Goal: Task Accomplishment & Management: Complete application form

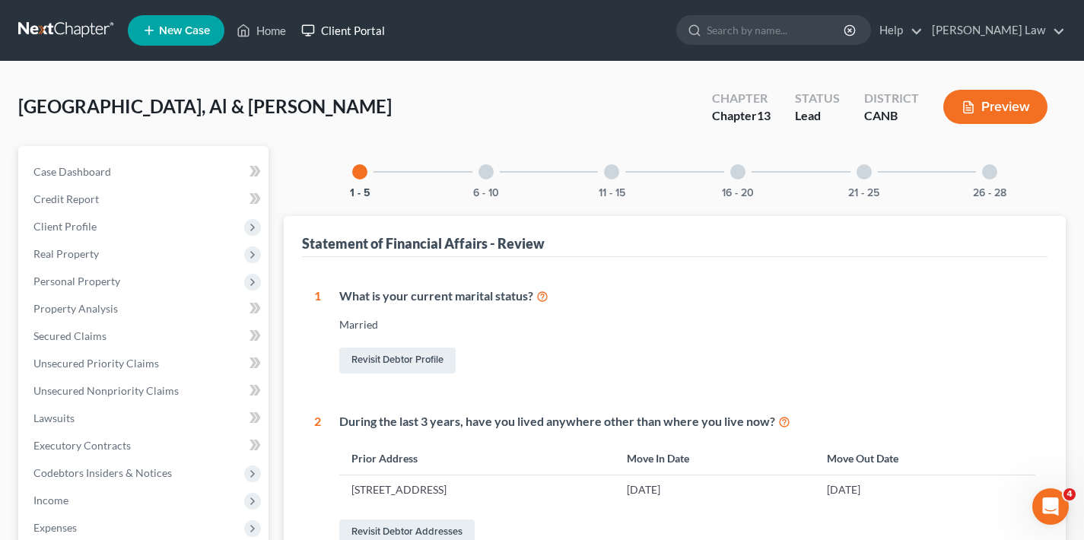
click at [366, 26] on link "Client Portal" at bounding box center [343, 30] width 99 height 27
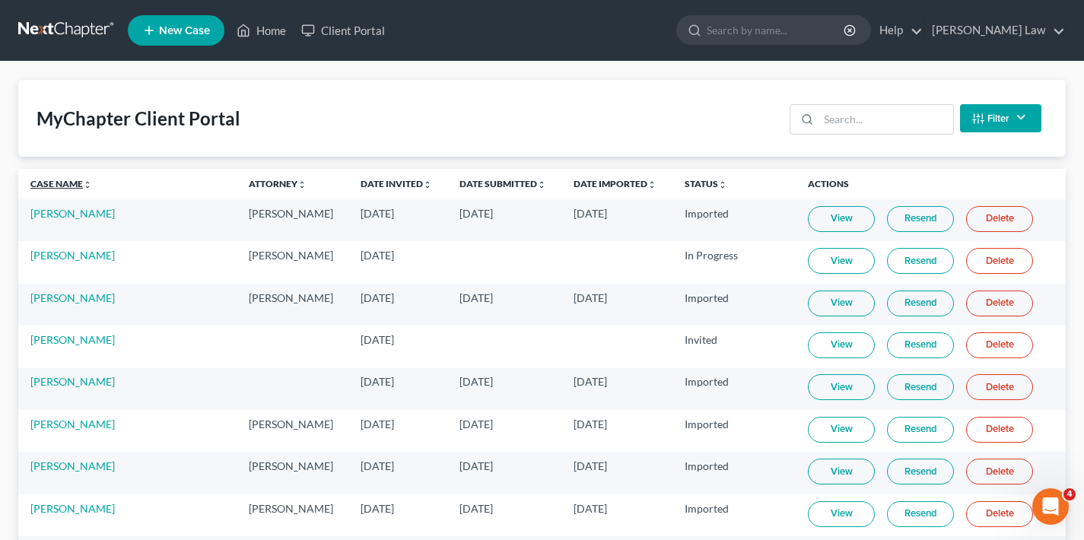
click at [65, 184] on link "Case Name unfold_more expand_more expand_less" at bounding box center [61, 183] width 62 height 11
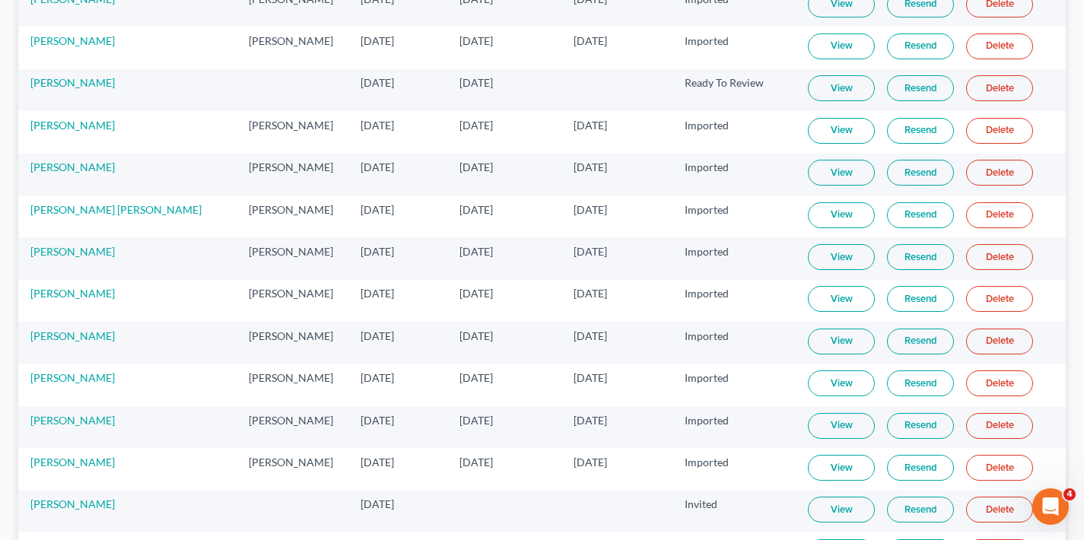
scroll to position [5166, 0]
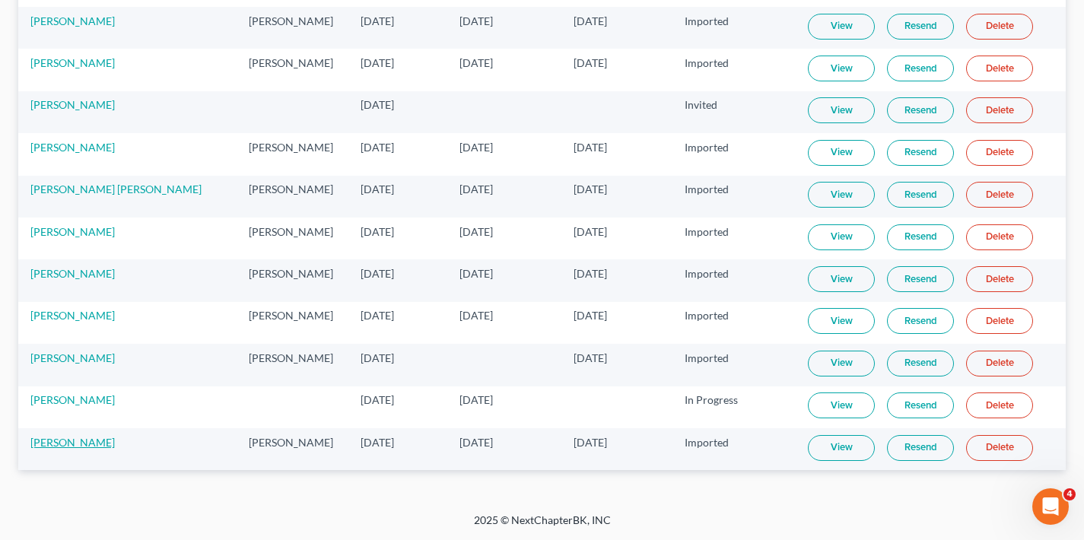
click at [63, 444] on link "[PERSON_NAME]" at bounding box center [72, 442] width 84 height 13
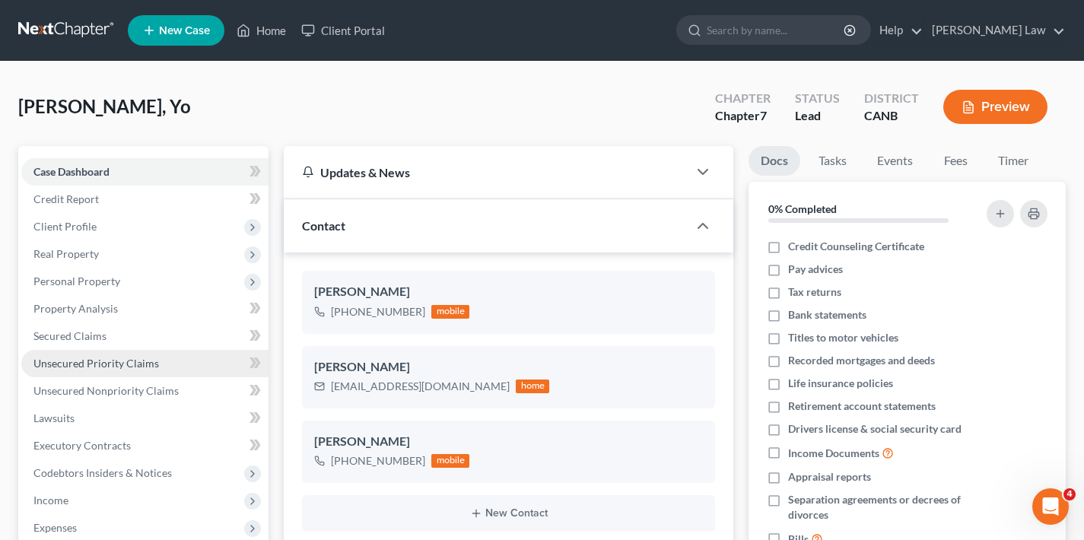
scroll to position [134, 0]
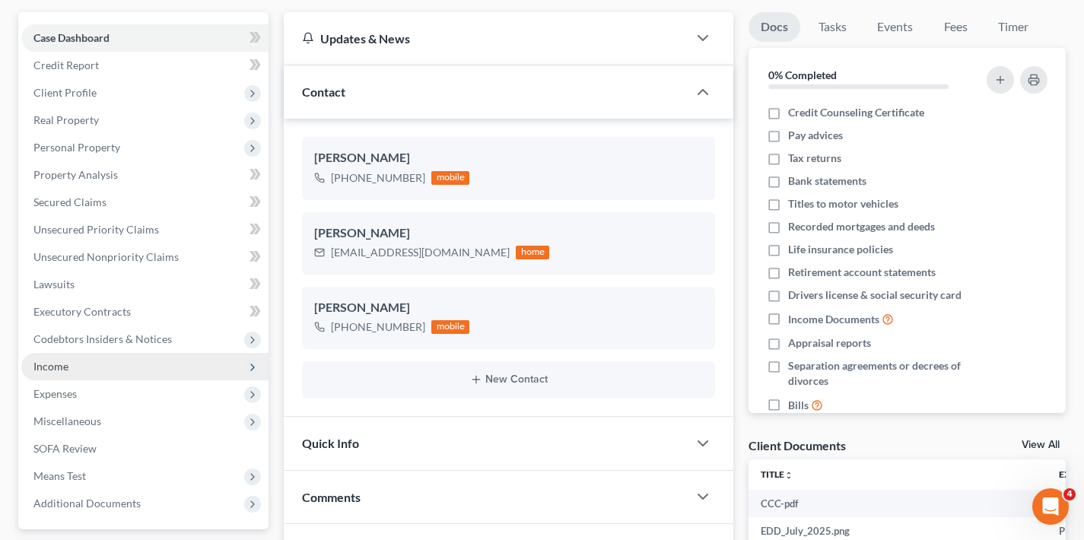
click at [86, 369] on span "Income" at bounding box center [144, 366] width 247 height 27
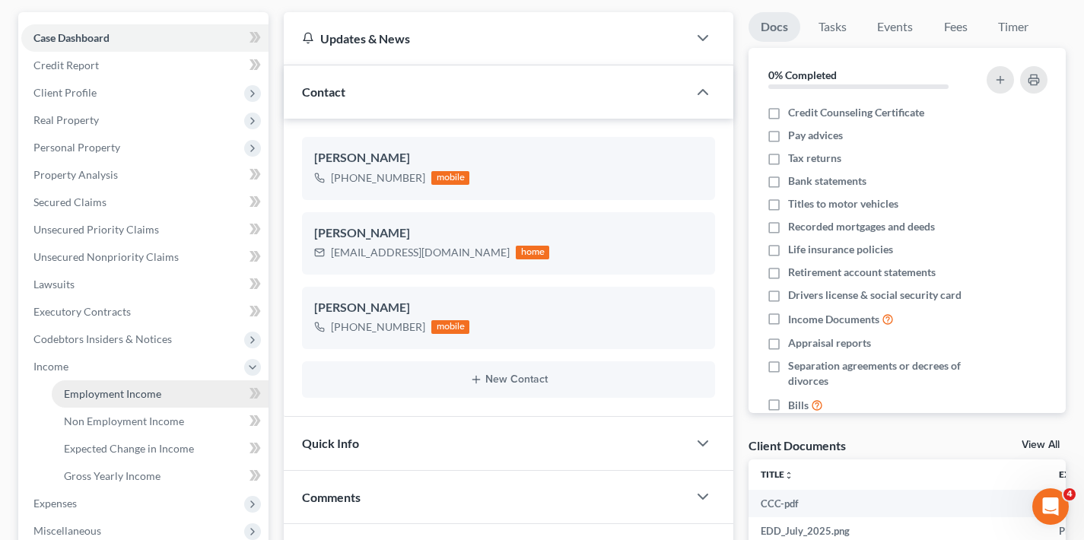
click at [94, 390] on span "Employment Income" at bounding box center [112, 393] width 97 height 13
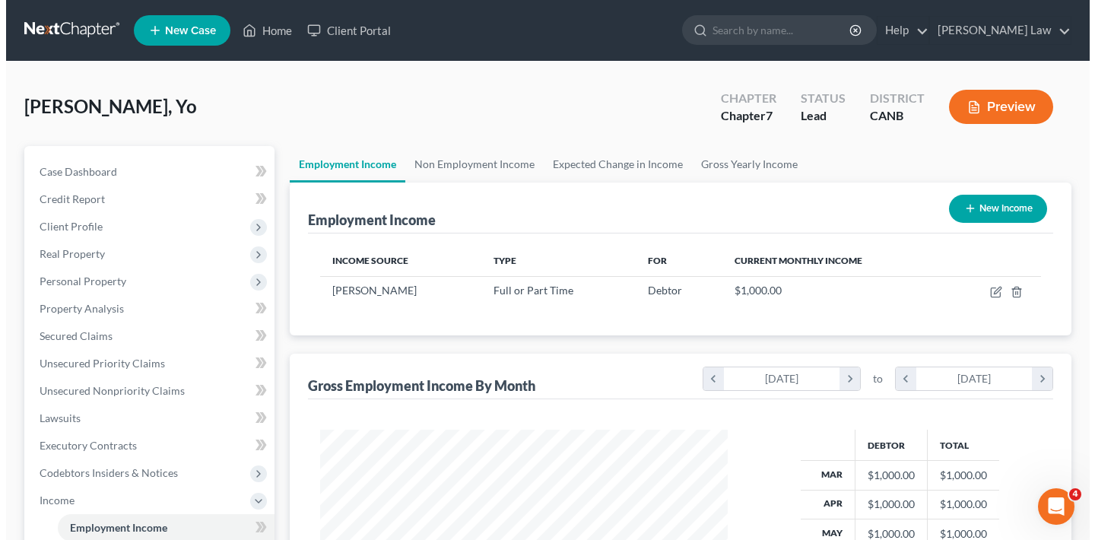
scroll to position [272, 438]
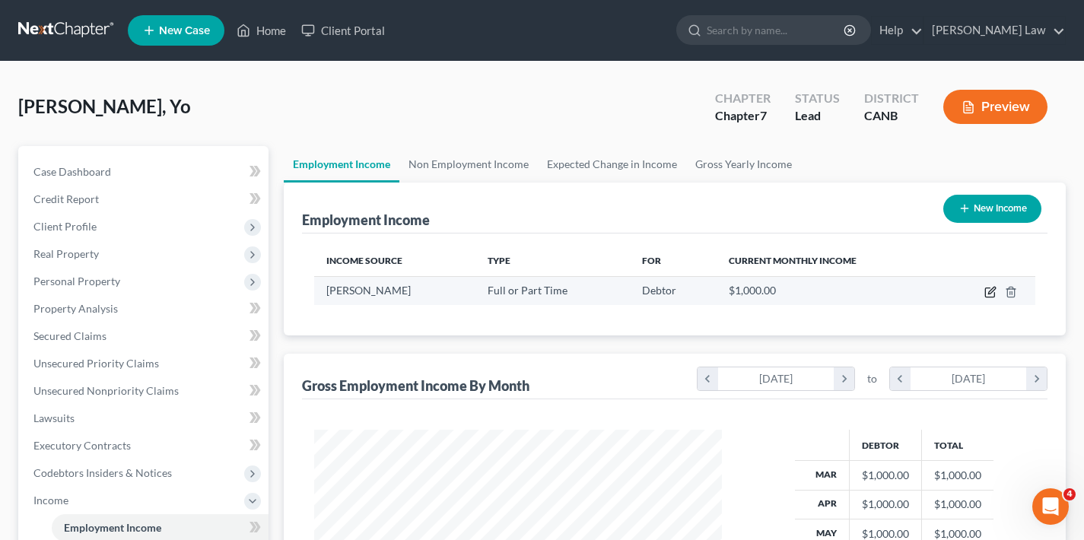
click at [991, 296] on icon "button" at bounding box center [990, 292] width 12 height 12
select select "0"
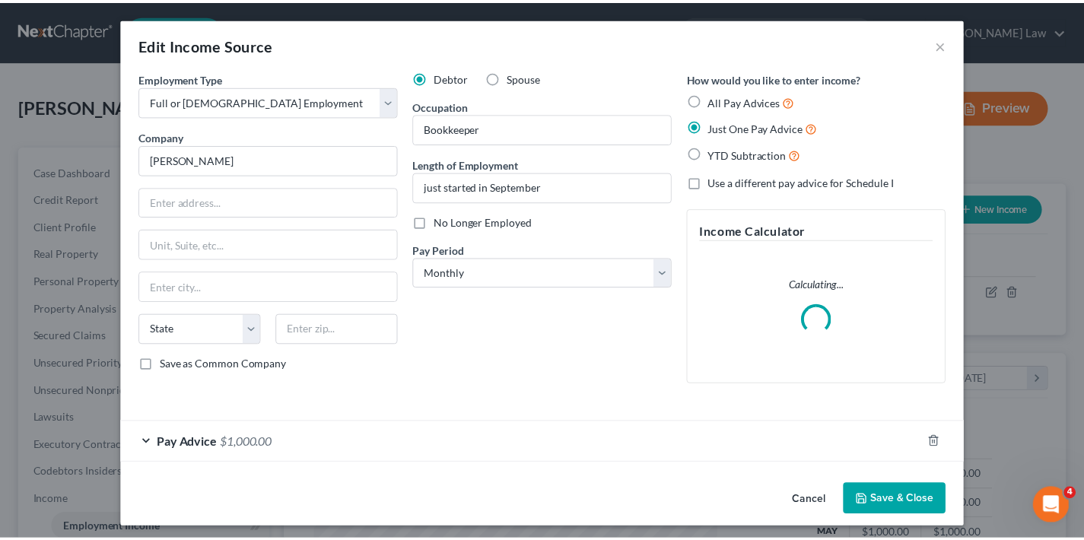
scroll to position [272, 443]
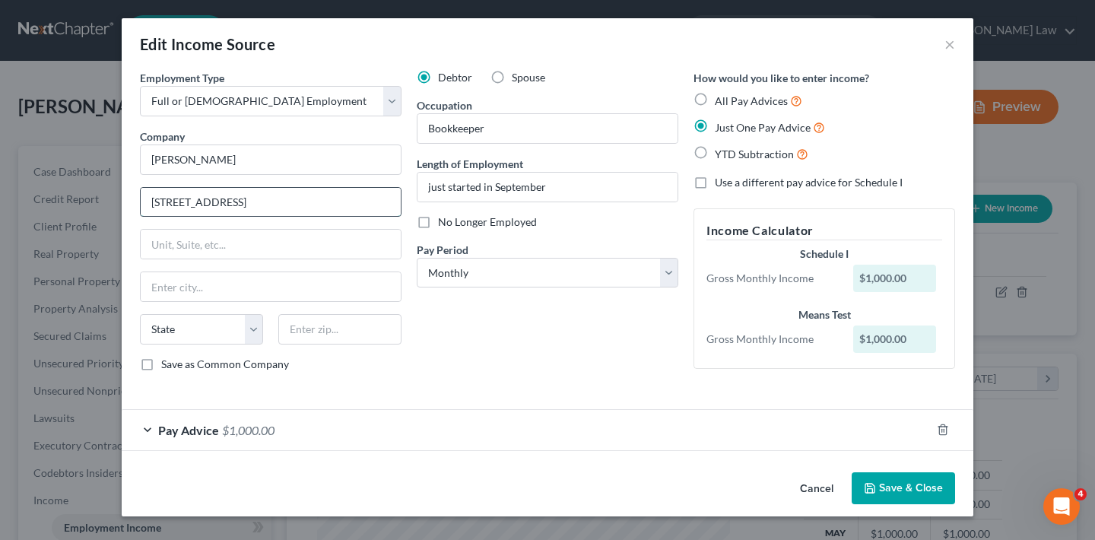
type input "[STREET_ADDRESS]"
type input "Torance"
type input "90504"
click at [549, 334] on div "Debtor Spouse Occupation Bookkeeper Length of Employment just started in Septem…" at bounding box center [547, 227] width 277 height 314
type input "Torrance"
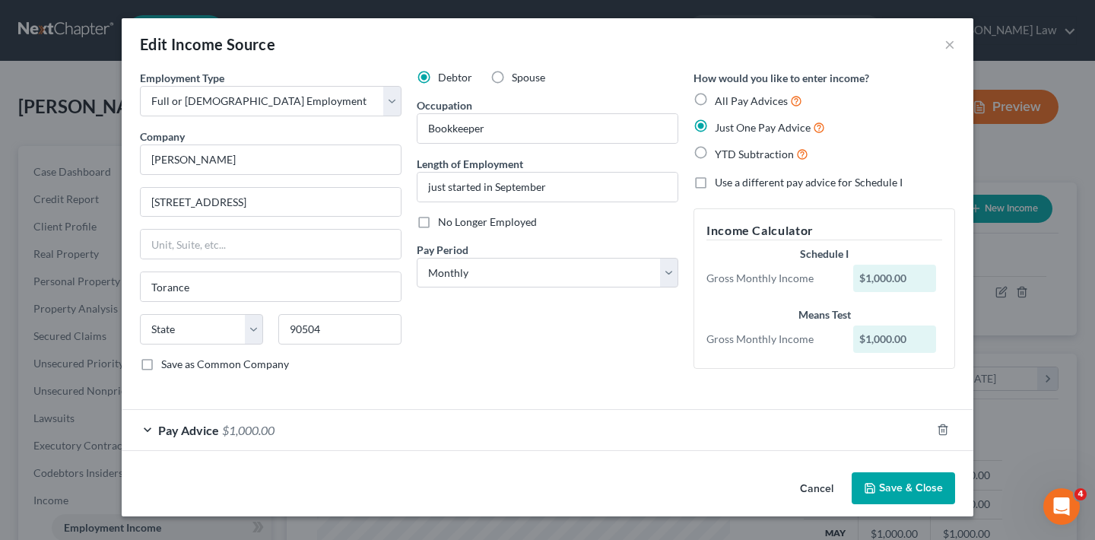
select select "4"
click at [916, 488] on button "Save & Close" at bounding box center [903, 488] width 103 height 32
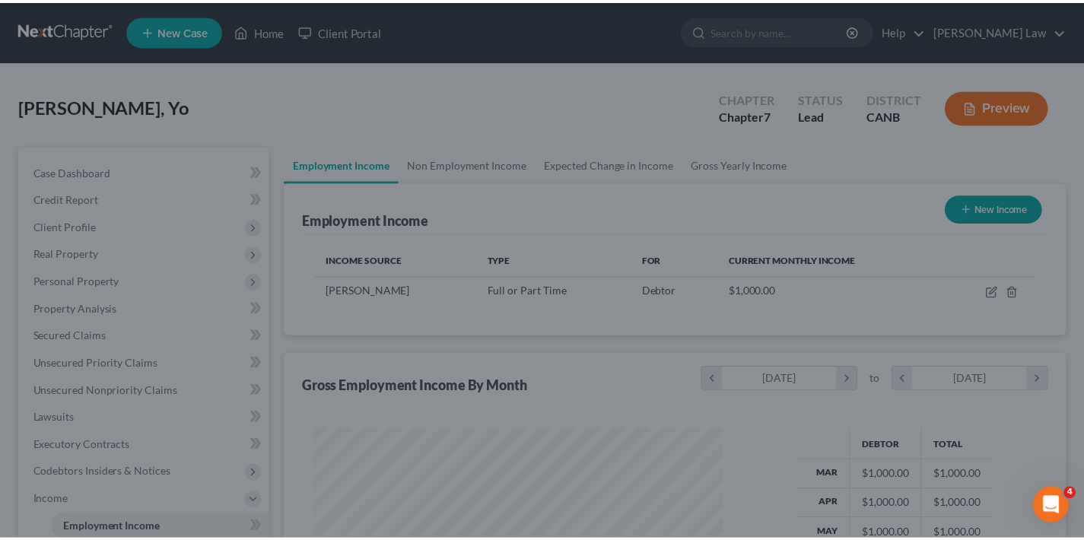
scroll to position [760400, 760234]
